Goal: Task Accomplishment & Management: Complete application form

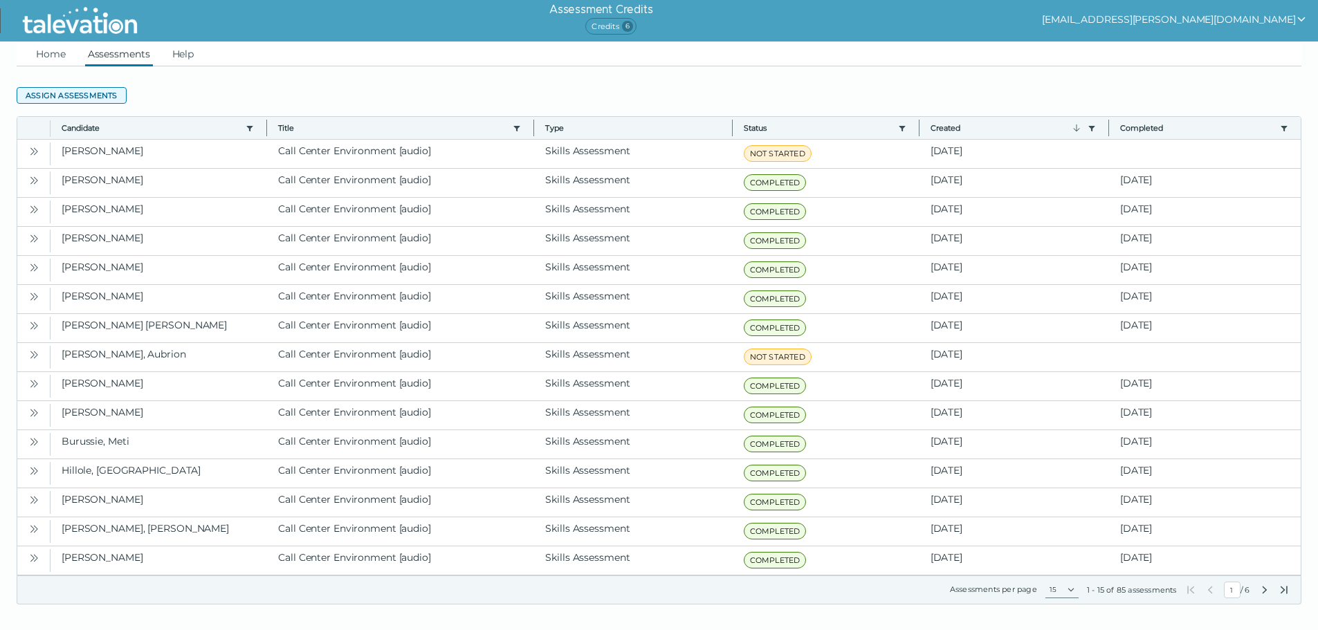
click at [100, 97] on button "Assign assessments" at bounding box center [72, 95] width 110 height 17
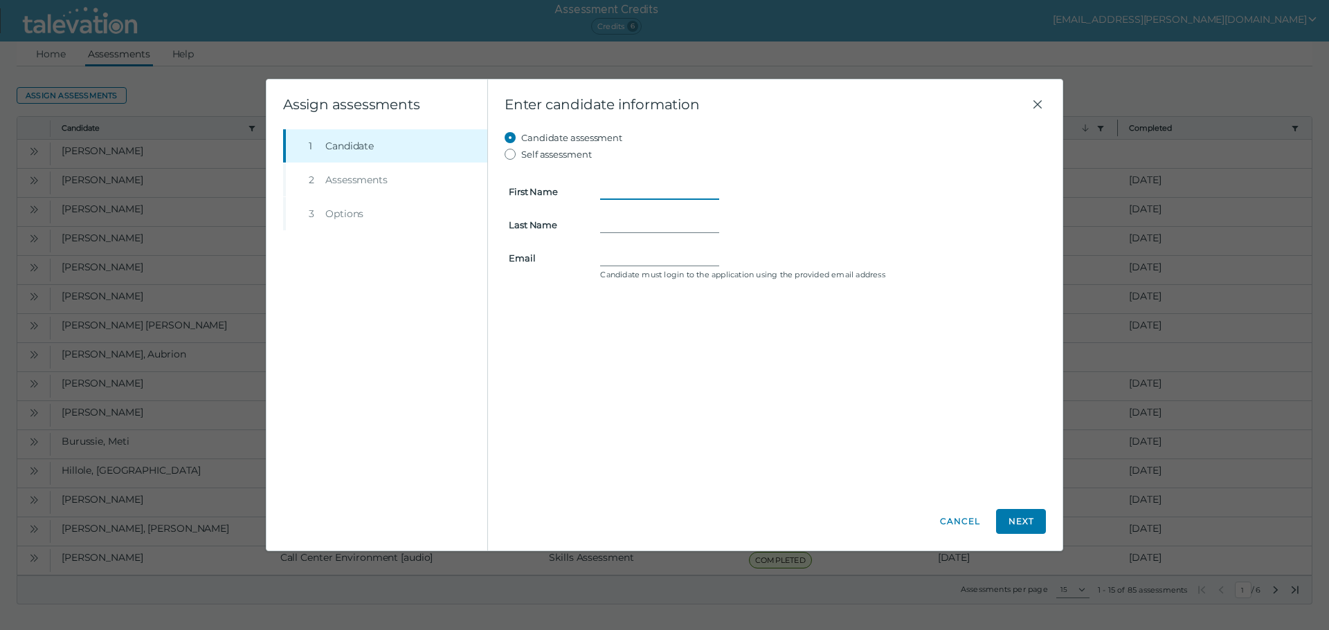
click at [605, 183] on input "First Name" at bounding box center [659, 191] width 119 height 17
type input "Jaidyn"
type input "[PERSON_NAME]"
type input "[EMAIL_ADDRESS][DOMAIN_NAME]"
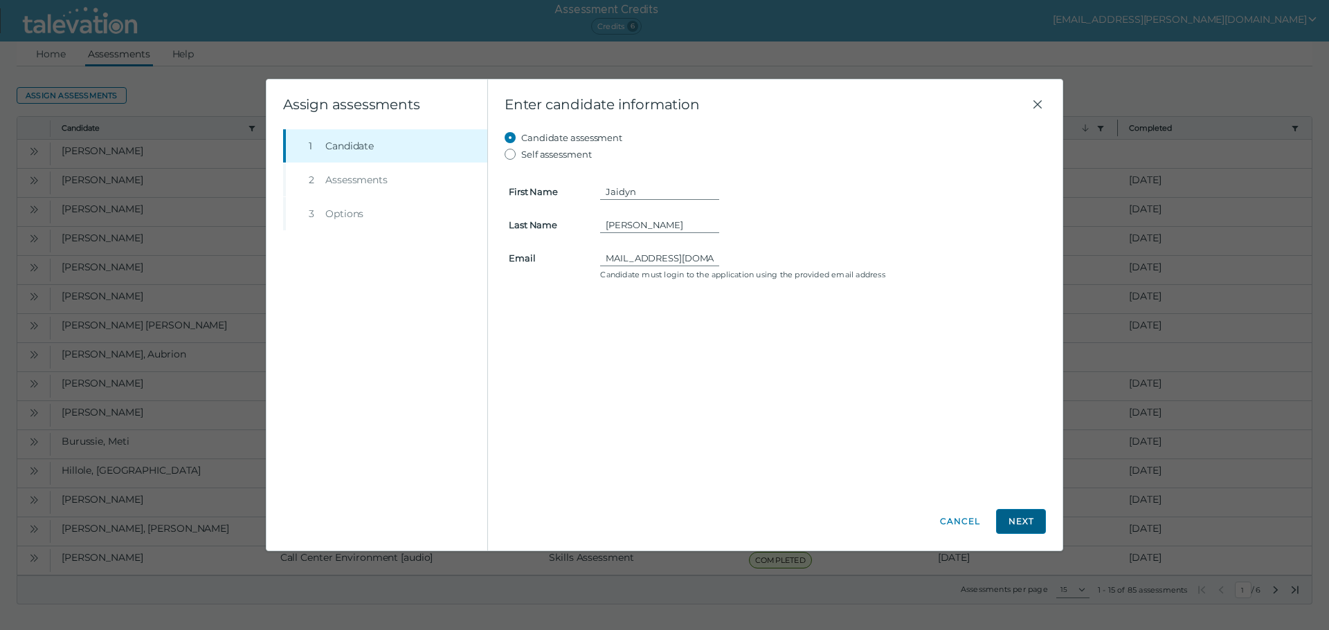
scroll to position [0, 0]
click at [1021, 527] on button "Next" at bounding box center [1021, 521] width 50 height 25
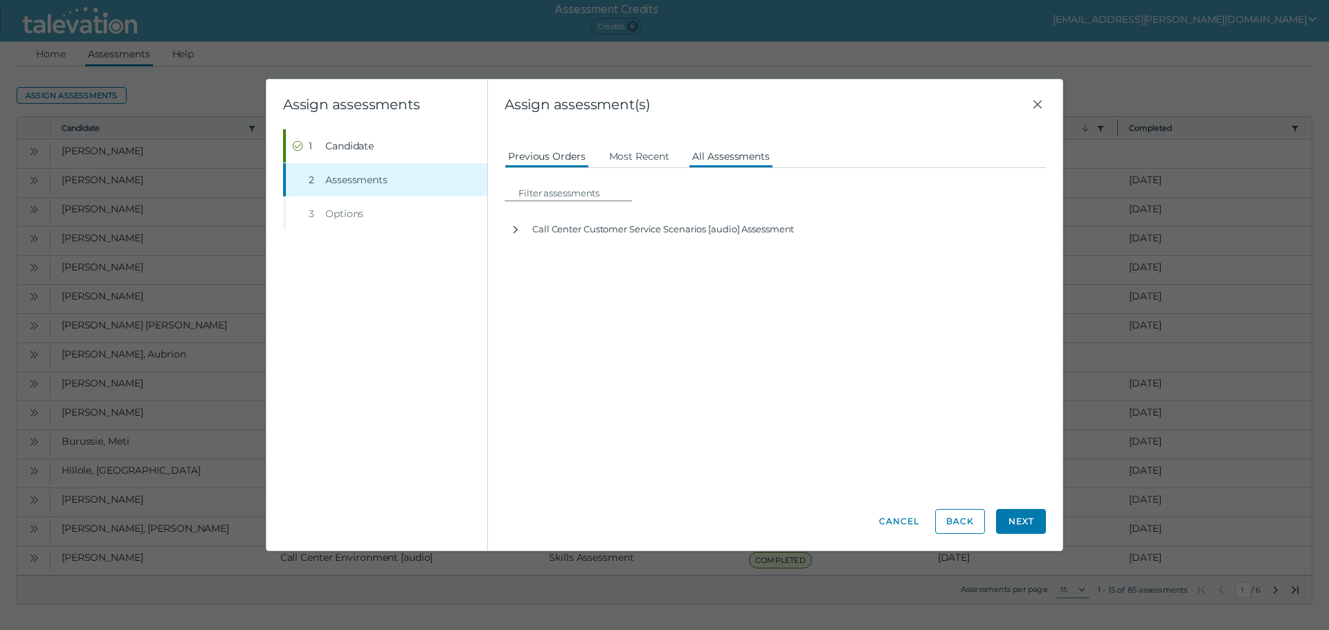
click at [738, 150] on button "All Assessments" at bounding box center [731, 155] width 84 height 25
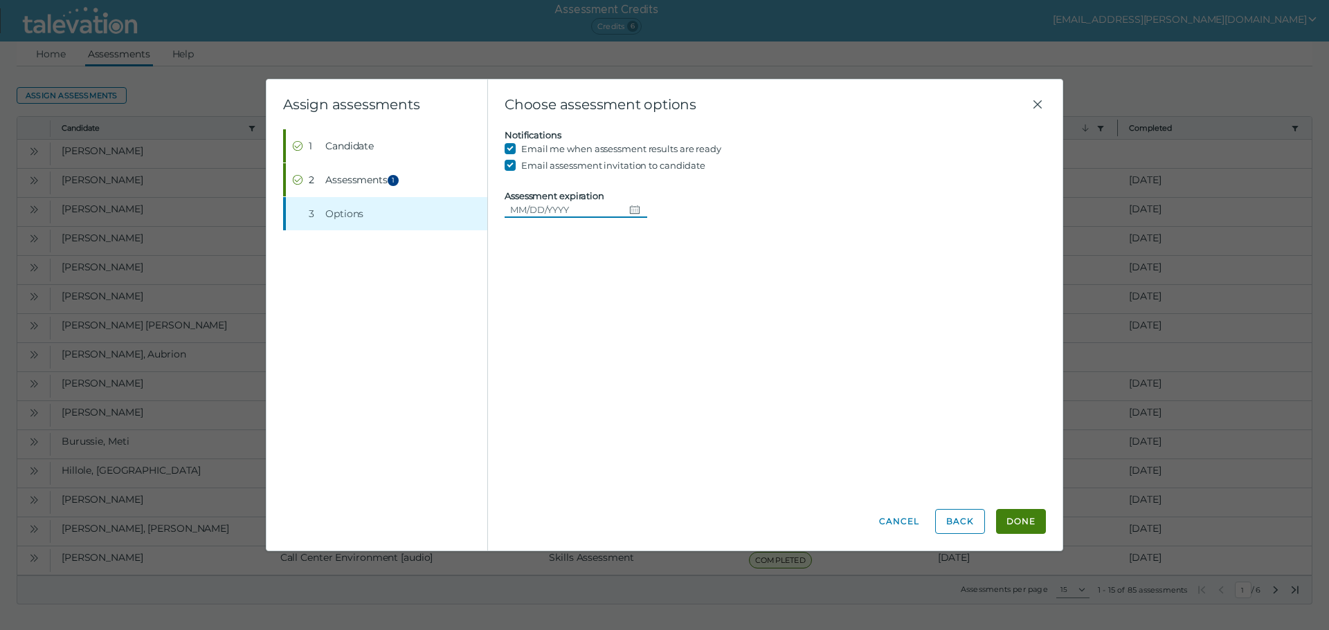
click at [556, 206] on input "Assessment expiration" at bounding box center [563, 209] width 119 height 17
type input "[DATE]"
click at [1025, 517] on button "Done" at bounding box center [1021, 521] width 50 height 25
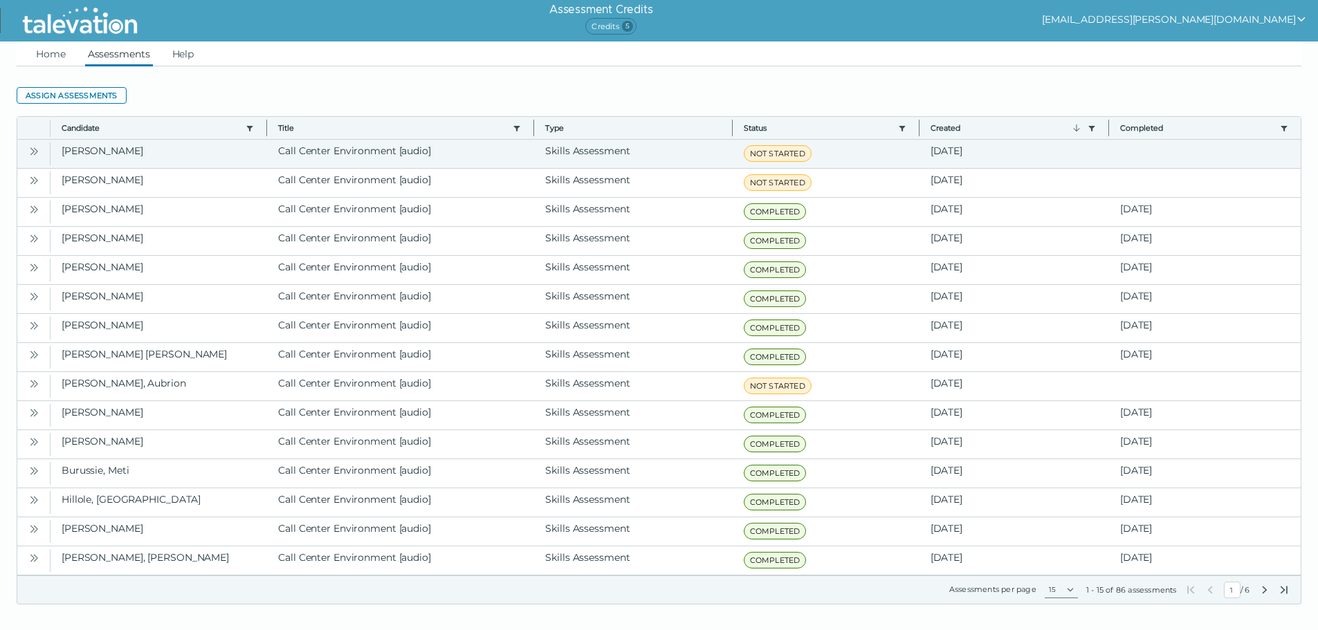
click at [30, 149] on icon "Open" at bounding box center [33, 151] width 11 height 11
